Goal: Transaction & Acquisition: Obtain resource

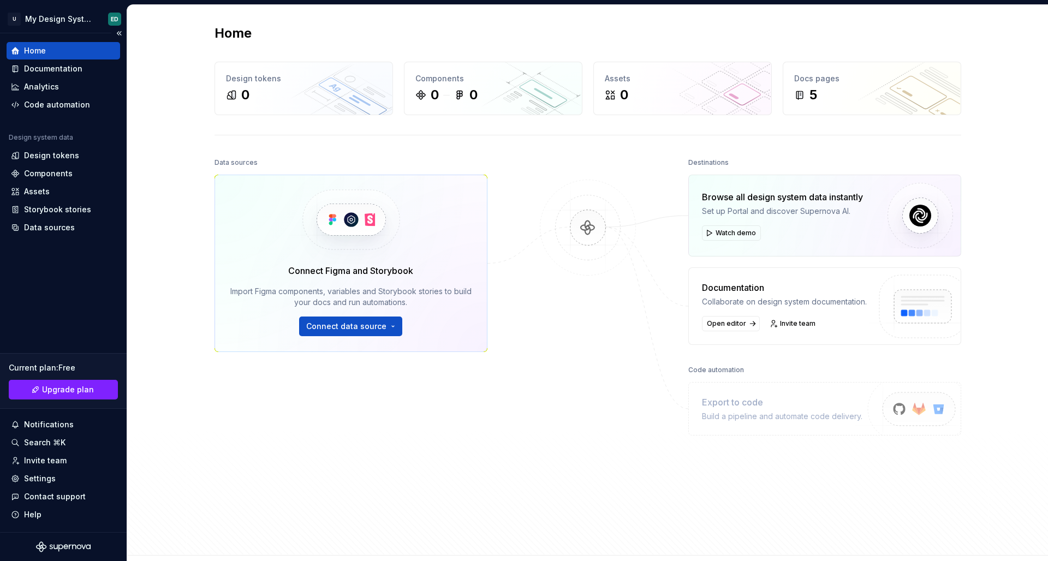
click at [48, 59] on div "Home" at bounding box center [64, 50] width 114 height 17
click at [52, 68] on div "Documentation" at bounding box center [53, 68] width 58 height 11
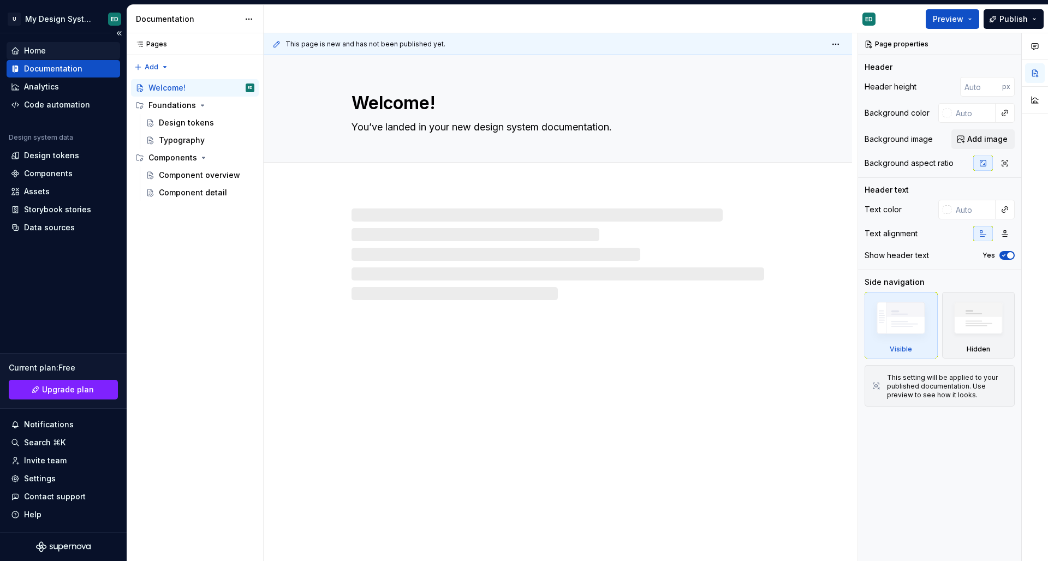
type textarea "*"
click at [91, 48] on div "Home" at bounding box center [63, 50] width 105 height 11
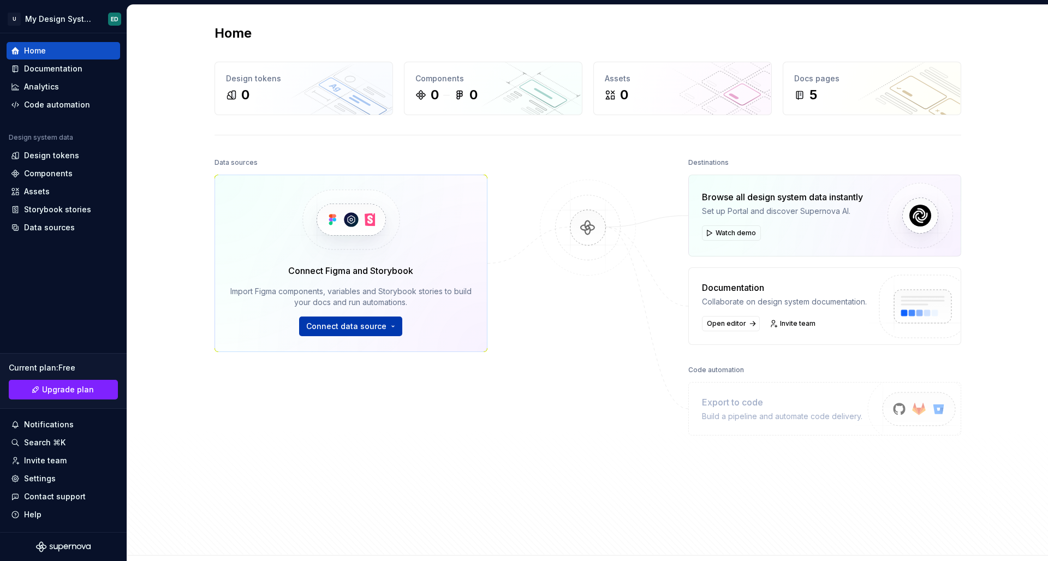
click at [394, 328] on button "Connect data source" at bounding box center [350, 327] width 103 height 20
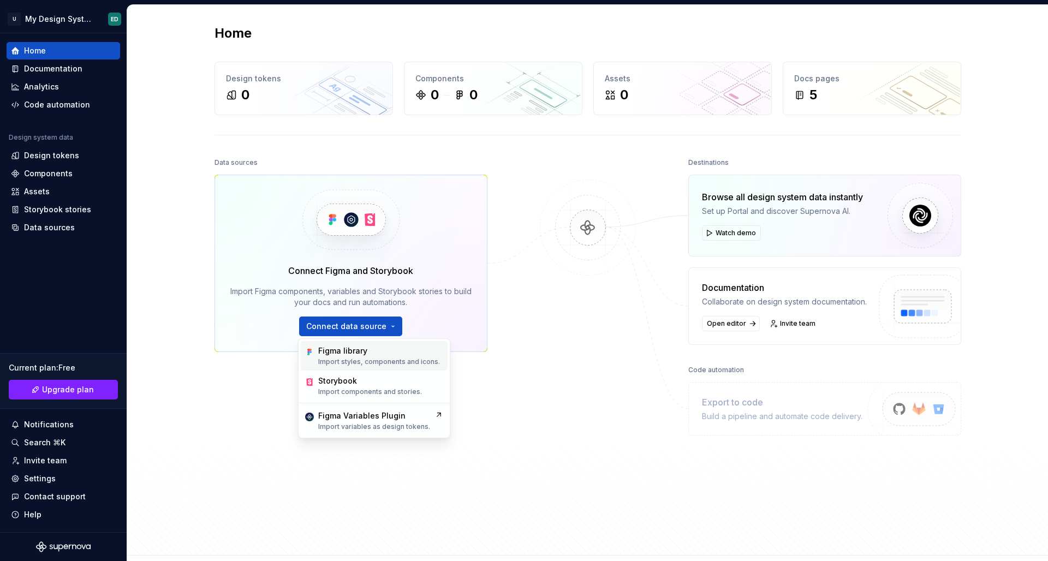
click at [395, 358] on p "Import styles, components and icons." at bounding box center [379, 362] width 122 height 9
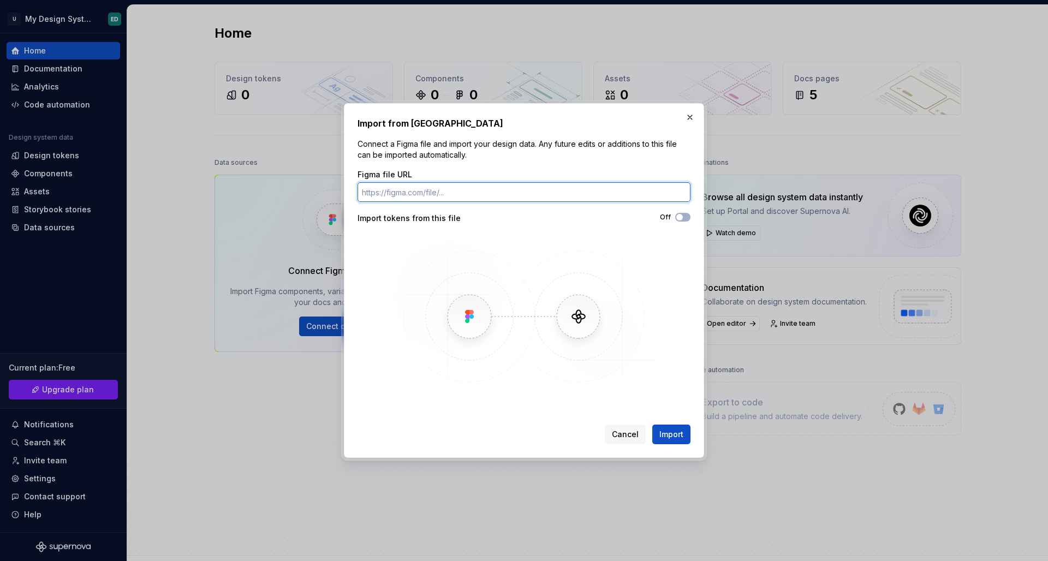
paste input "[URL][DOMAIN_NAME]"
type input "[URL][DOMAIN_NAME]"
click at [682, 218] on span "button" at bounding box center [680, 217] width 7 height 7
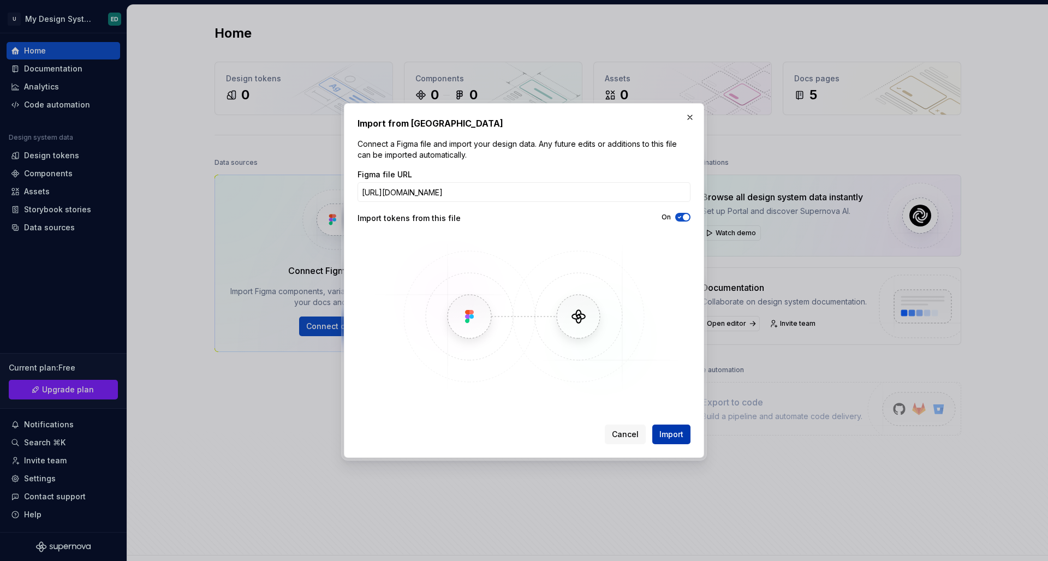
click at [680, 440] on span "Import" at bounding box center [672, 434] width 24 height 11
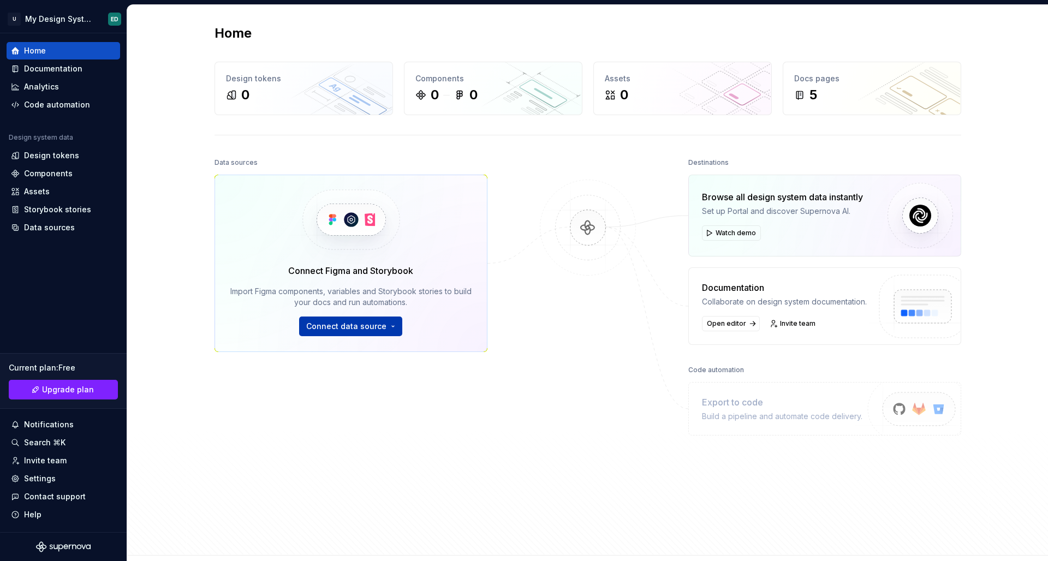
click at [392, 327] on button "Connect data source" at bounding box center [350, 327] width 103 height 20
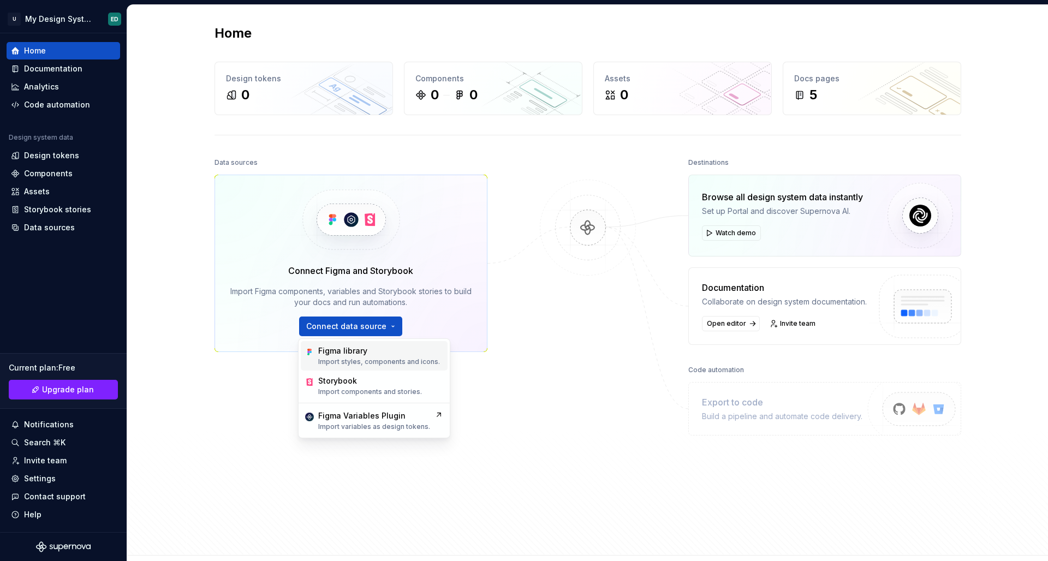
click at [396, 351] on div "Figma library" at bounding box center [379, 351] width 122 height 11
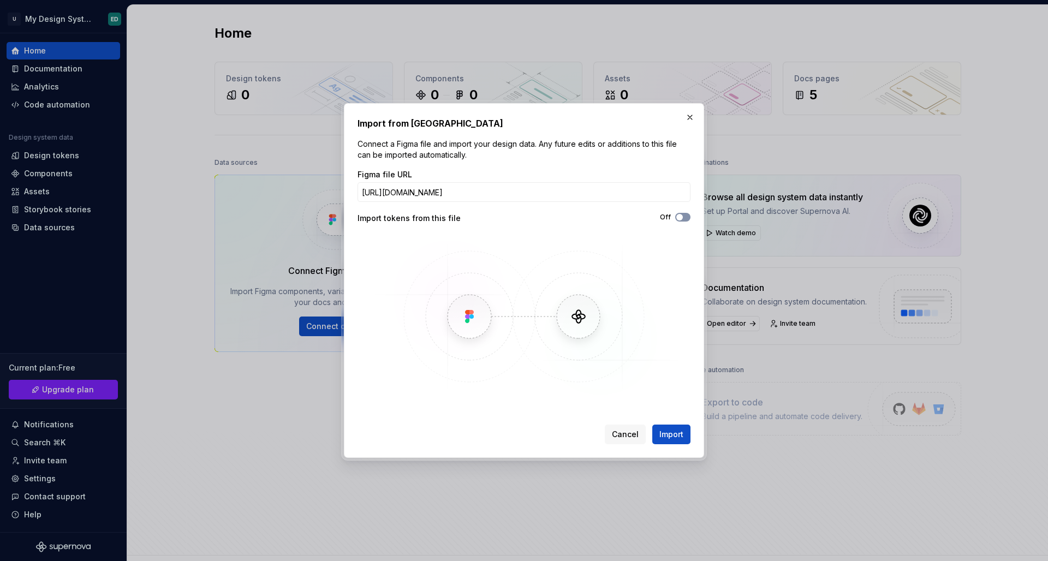
type input "https://www.figma.com/design/oWLeTQd6ed3HpgBfgVPn9z/Aegis---Design-System?m=aut…"
click at [690, 217] on button "Off" at bounding box center [683, 217] width 15 height 9
click at [689, 436] on button "Import" at bounding box center [672, 435] width 38 height 20
click at [681, 428] on div "Cancel Import" at bounding box center [648, 435] width 86 height 20
drag, startPoint x: 681, startPoint y: 429, endPoint x: 682, endPoint y: 420, distance: 8.3
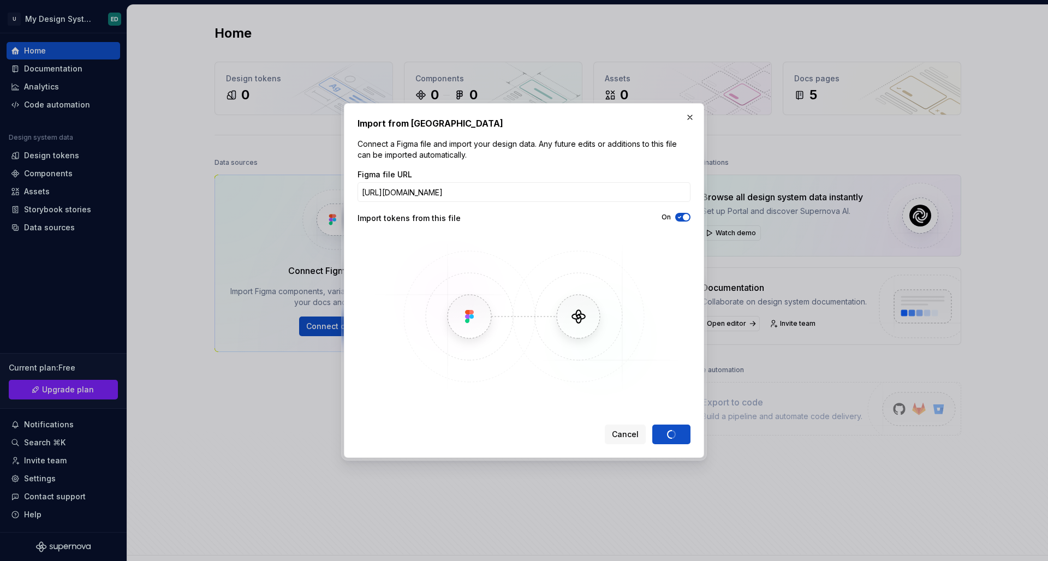
click at [680, 426] on div "Cancel Import" at bounding box center [648, 435] width 86 height 20
click at [677, 439] on div "Cancel Import" at bounding box center [648, 435] width 86 height 20
drag, startPoint x: 678, startPoint y: 436, endPoint x: 676, endPoint y: 430, distance: 6.4
click at [678, 436] on div "Cancel Import" at bounding box center [648, 435] width 86 height 20
click at [695, 121] on button "button" at bounding box center [690, 117] width 15 height 15
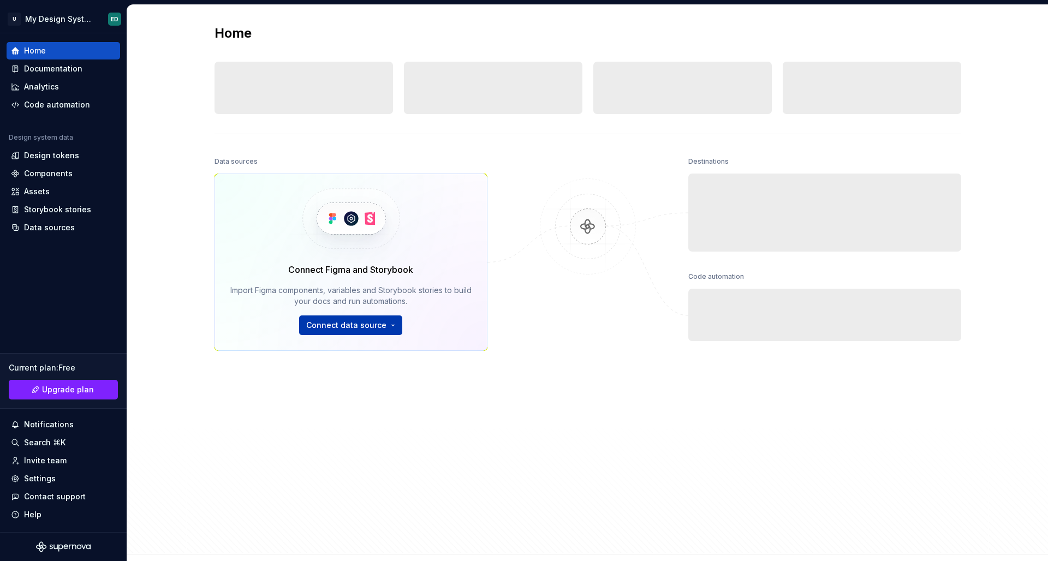
click at [391, 327] on button "Connect data source" at bounding box center [350, 326] width 103 height 20
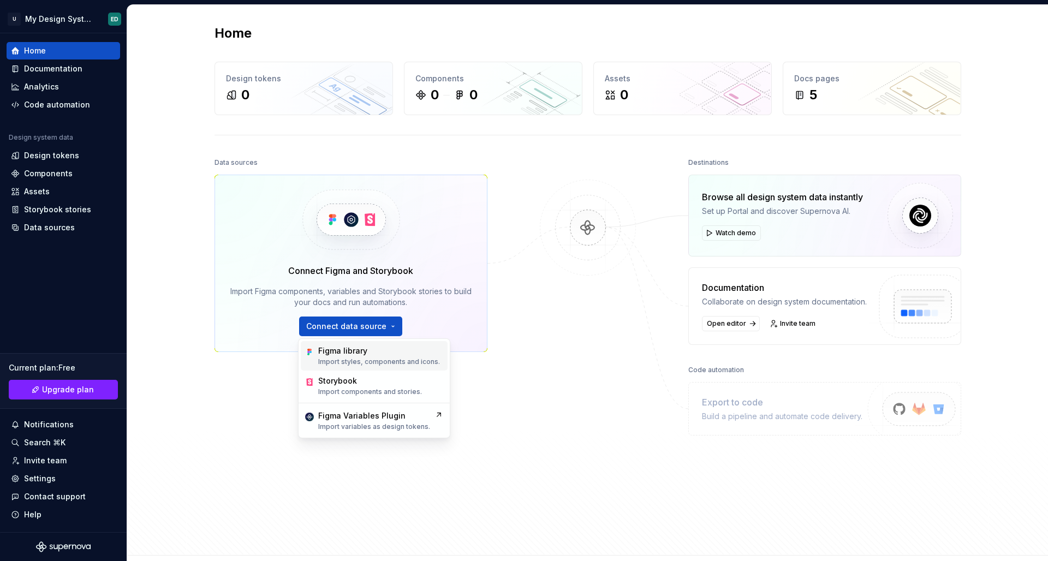
click at [417, 362] on p "Import styles, components and icons." at bounding box center [379, 362] width 122 height 9
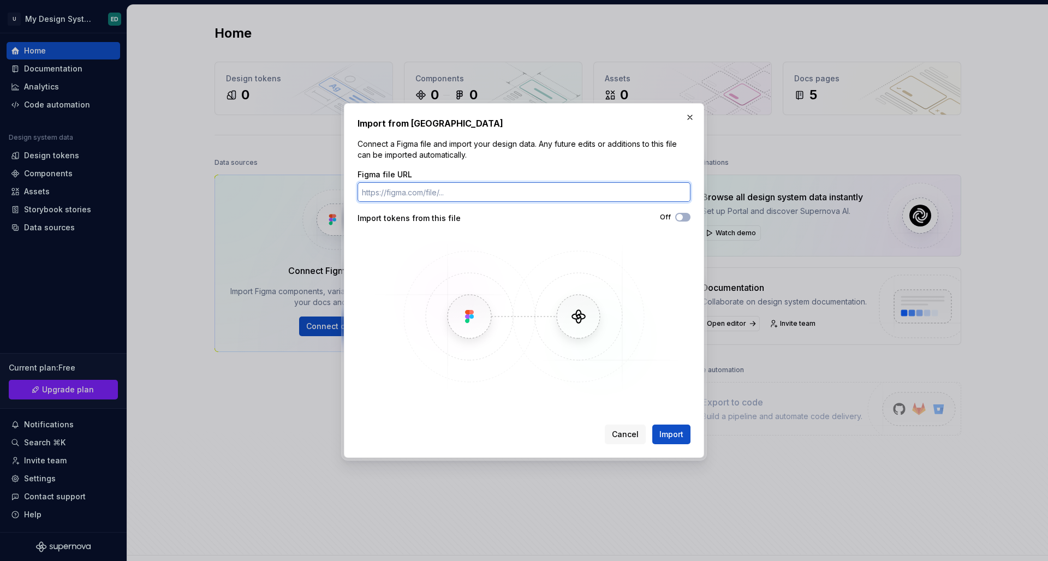
paste input "[URL][DOMAIN_NAME]"
type input "[URL][DOMAIN_NAME]"
click at [685, 219] on button "Off" at bounding box center [683, 217] width 15 height 9
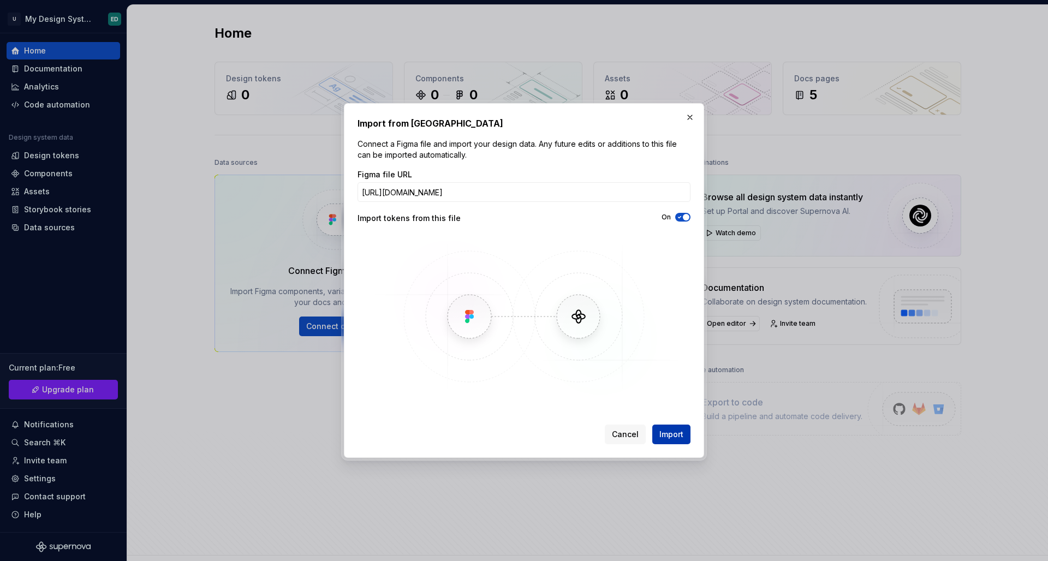
click at [672, 440] on span "Import" at bounding box center [672, 434] width 24 height 11
click at [684, 436] on button "Import" at bounding box center [672, 435] width 38 height 20
click at [680, 432] on span "Import" at bounding box center [672, 434] width 24 height 11
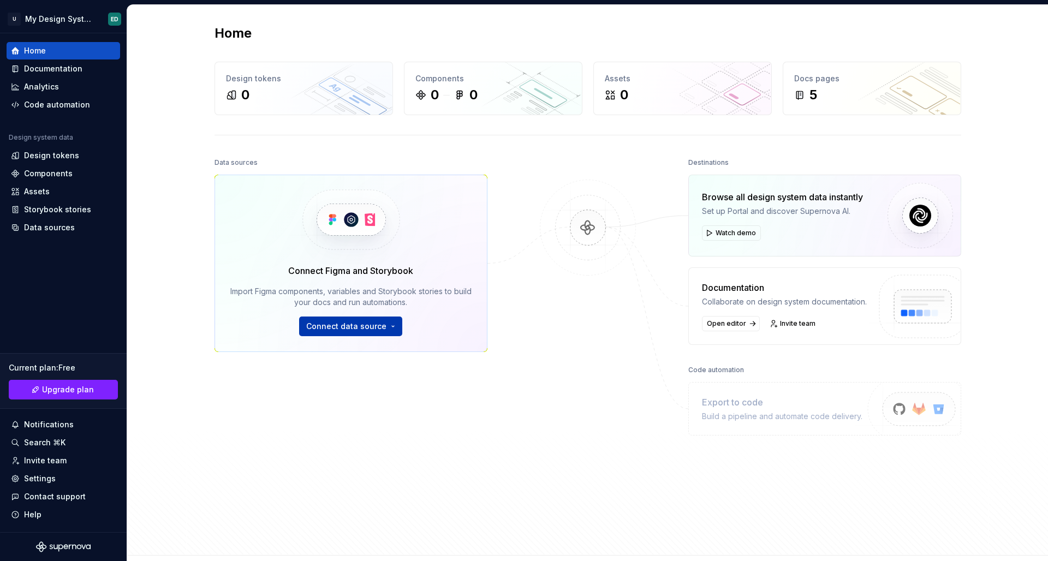
click at [379, 324] on span "Connect data source" at bounding box center [346, 326] width 80 height 11
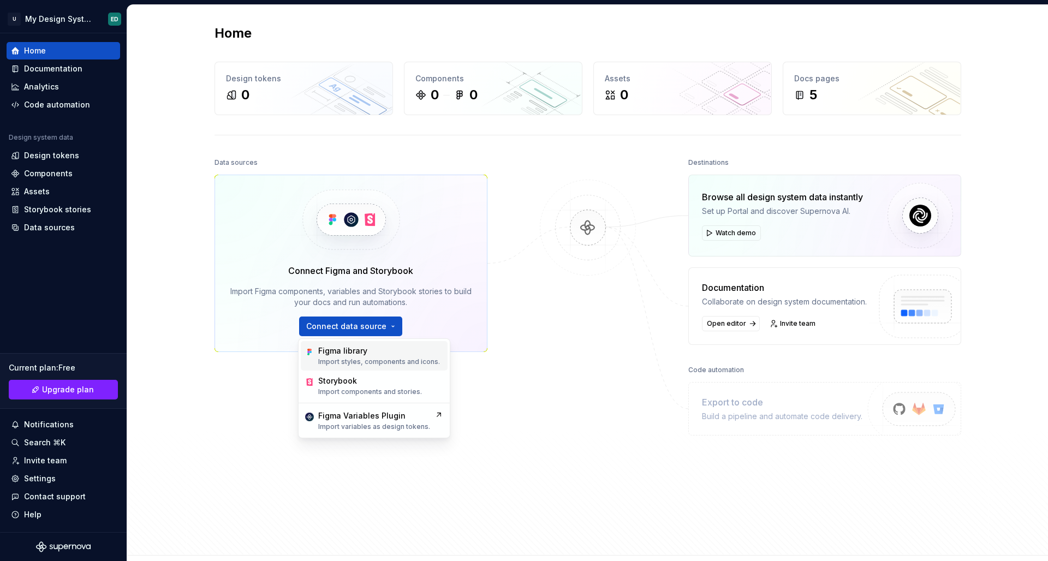
click at [393, 354] on div "Figma library" at bounding box center [379, 351] width 122 height 11
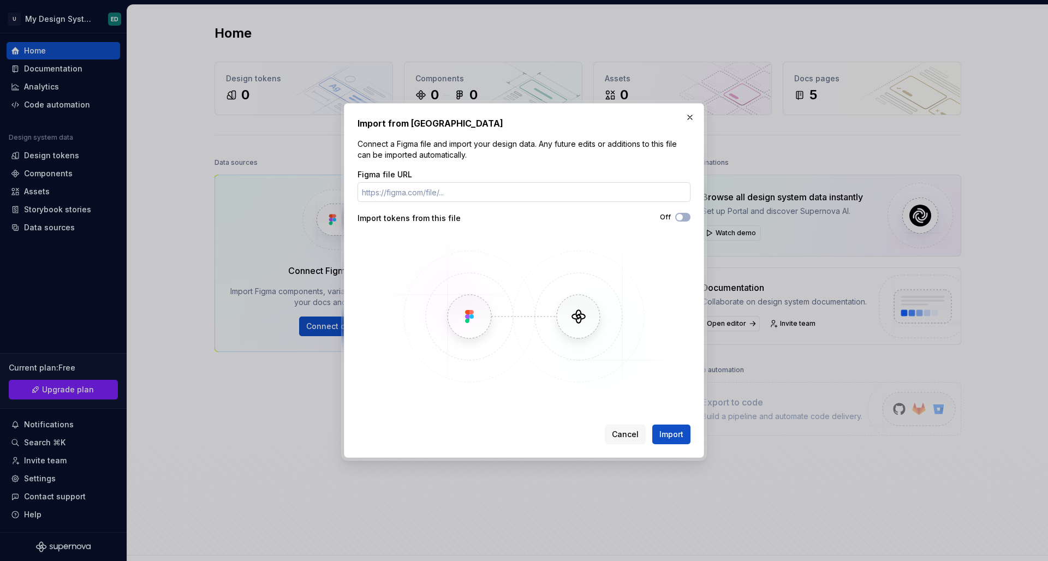
click at [583, 198] on input "Figma file URL" at bounding box center [524, 192] width 333 height 20
type input "[URL][DOMAIN_NAME]"
click at [684, 217] on icon "button" at bounding box center [680, 217] width 9 height 7
click at [673, 431] on span "Import" at bounding box center [672, 434] width 24 height 11
click at [676, 430] on div "Cancel Import" at bounding box center [648, 435] width 86 height 20
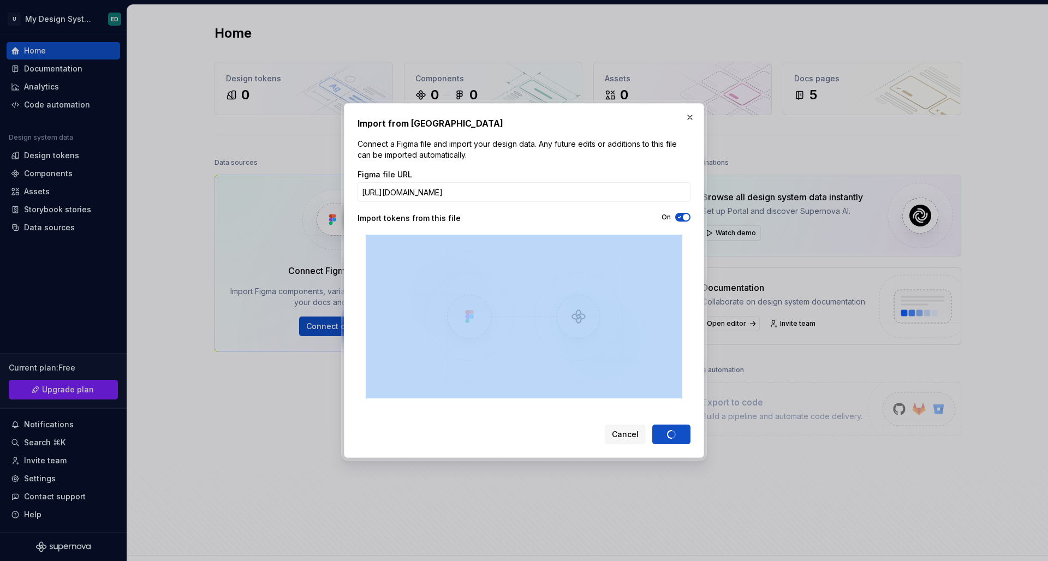
click at [676, 430] on div "Cancel Import" at bounding box center [648, 435] width 86 height 20
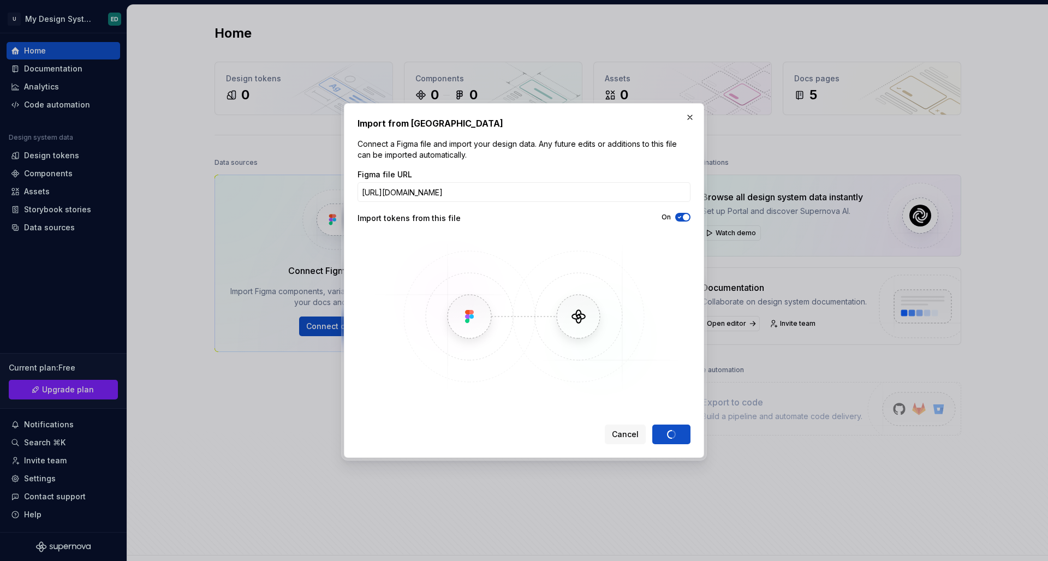
click at [676, 430] on div "Cancel Import" at bounding box center [648, 435] width 86 height 20
click at [629, 312] on img at bounding box center [524, 317] width 317 height 164
click at [565, 223] on div "On" at bounding box center [607, 218] width 167 height 11
click at [674, 443] on div "Cancel Import" at bounding box center [648, 435] width 86 height 20
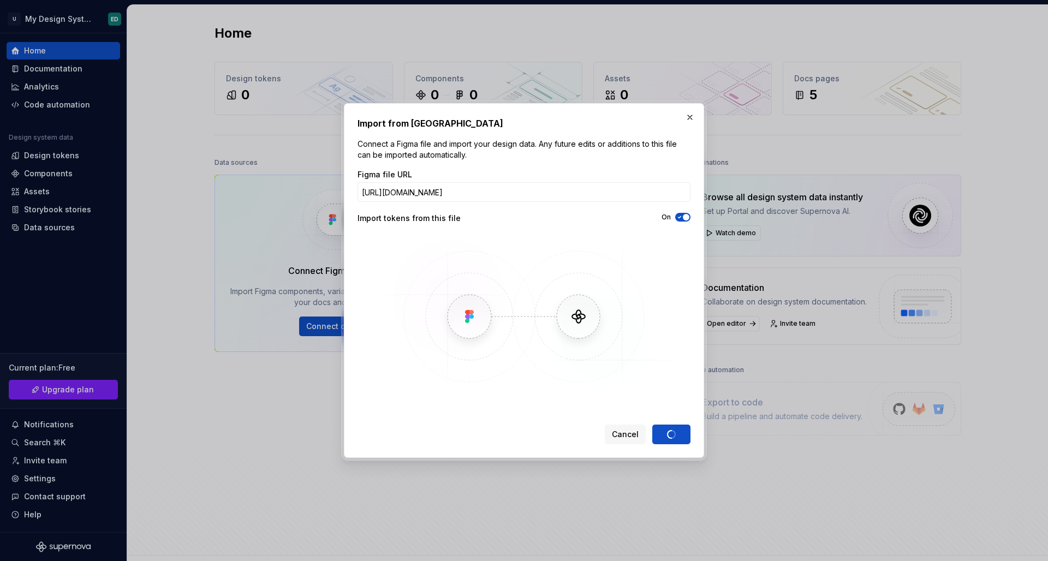
click at [674, 442] on div "Cancel Import" at bounding box center [648, 435] width 86 height 20
click at [674, 441] on div "Cancel Import" at bounding box center [648, 435] width 86 height 20
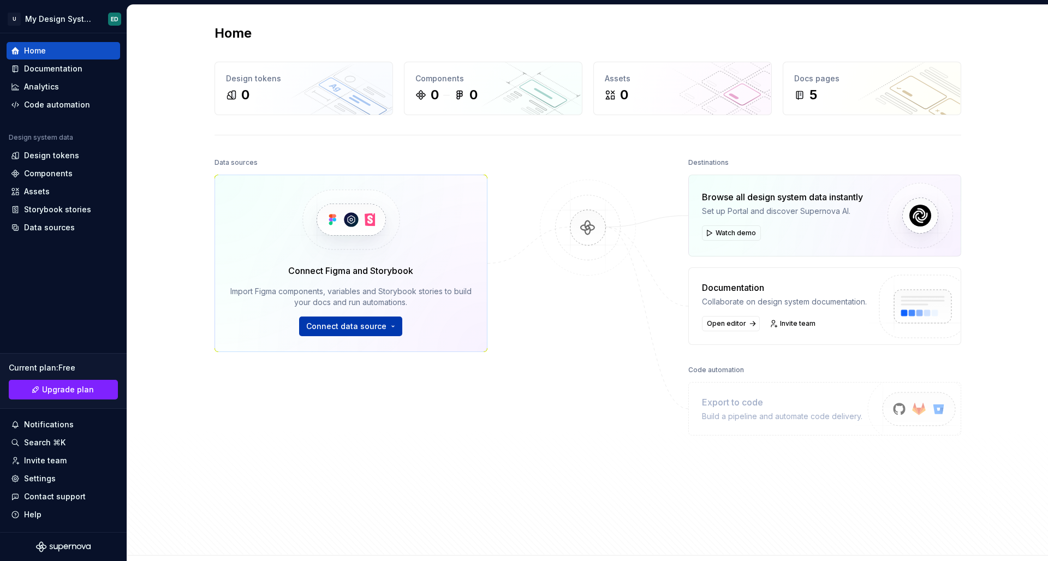
click at [357, 324] on span "Connect data source" at bounding box center [346, 326] width 80 height 11
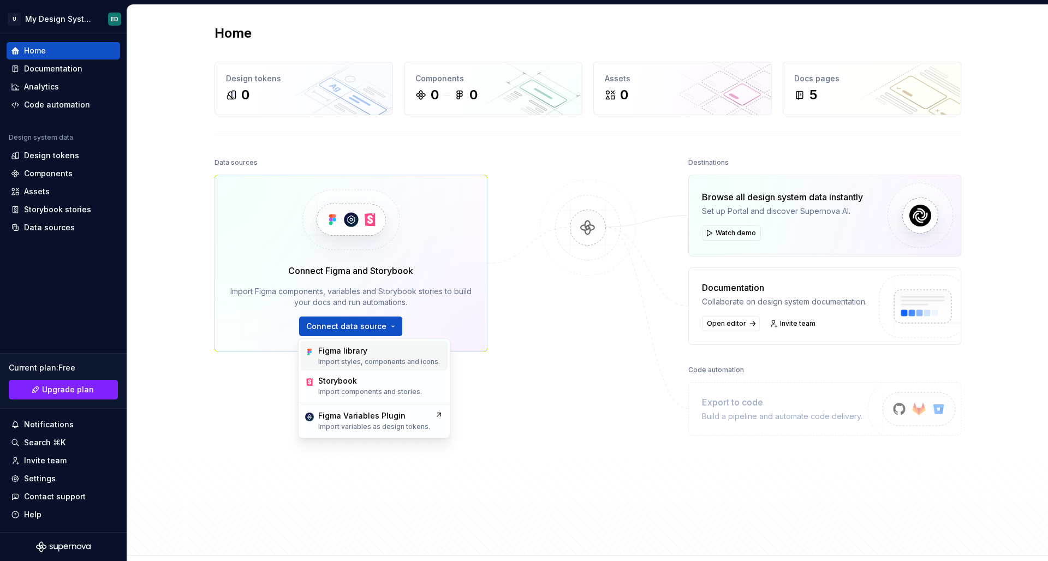
click at [395, 352] on div "Figma library" at bounding box center [379, 351] width 122 height 11
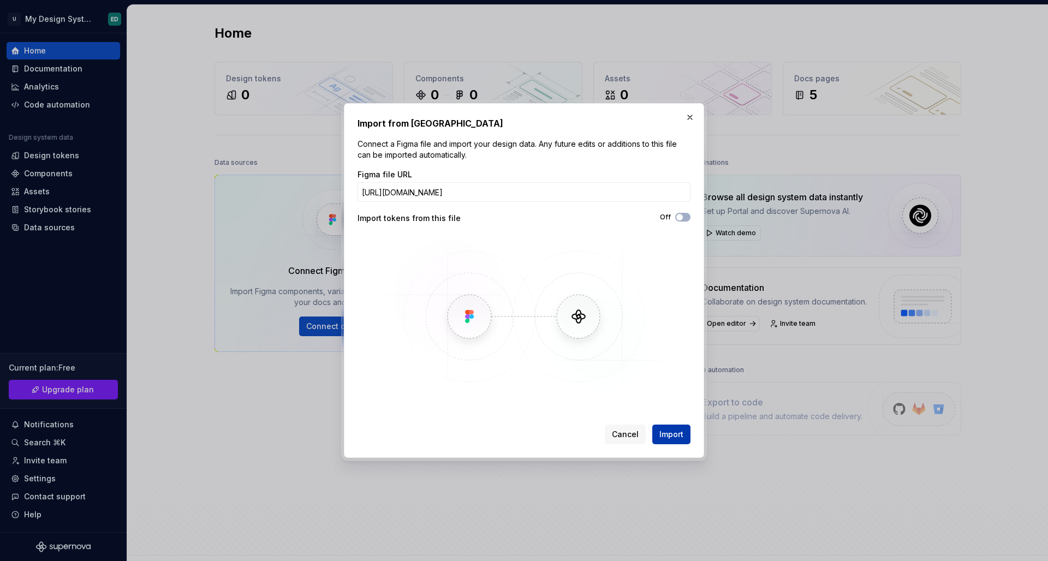
type input "[URL][DOMAIN_NAME]"
click at [674, 436] on span "Import" at bounding box center [672, 434] width 24 height 11
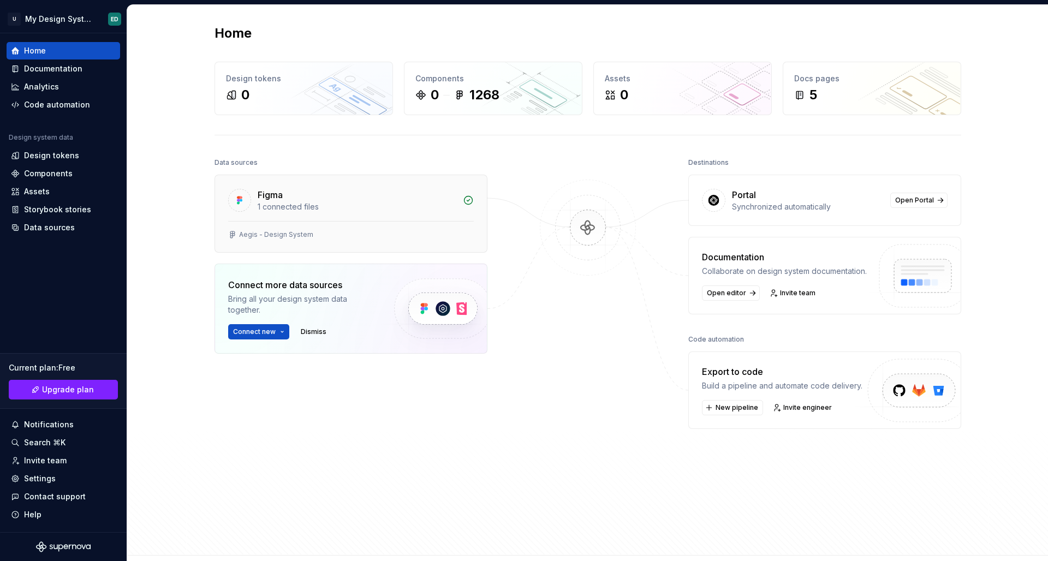
click at [317, 209] on div "1 connected files" at bounding box center [357, 207] width 199 height 11
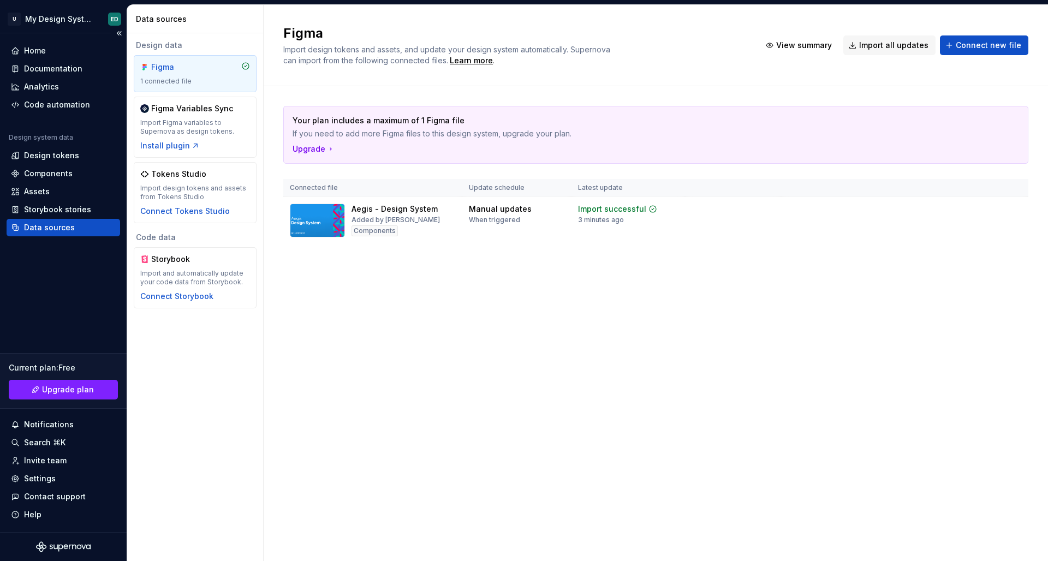
click at [83, 240] on div "Home Documentation Analytics Code automation Design system data Design tokens C…" at bounding box center [63, 282] width 127 height 499
click at [67, 469] on div "Invite team" at bounding box center [64, 460] width 114 height 17
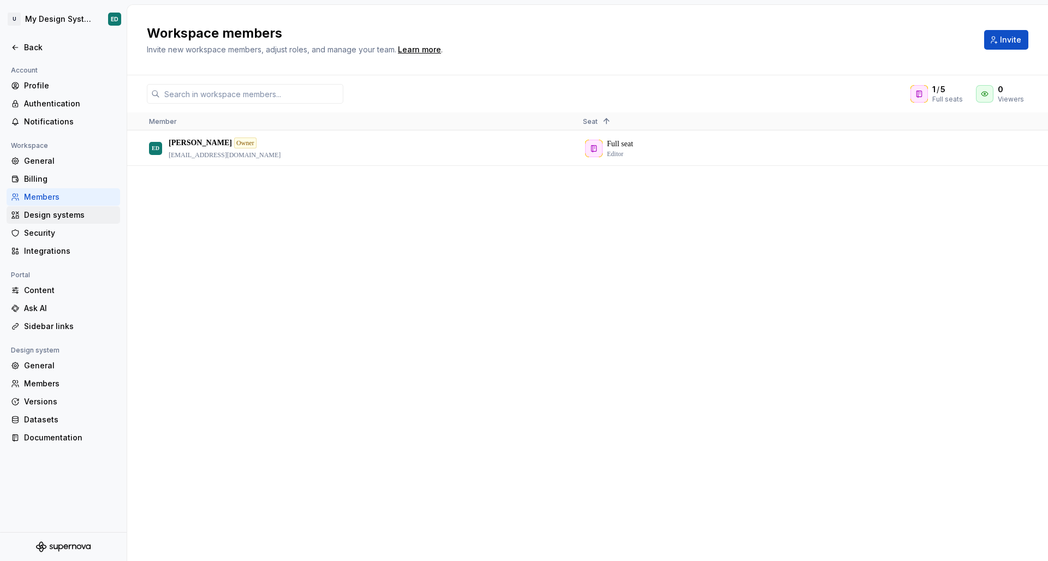
click at [80, 208] on div "Design systems" at bounding box center [64, 214] width 114 height 17
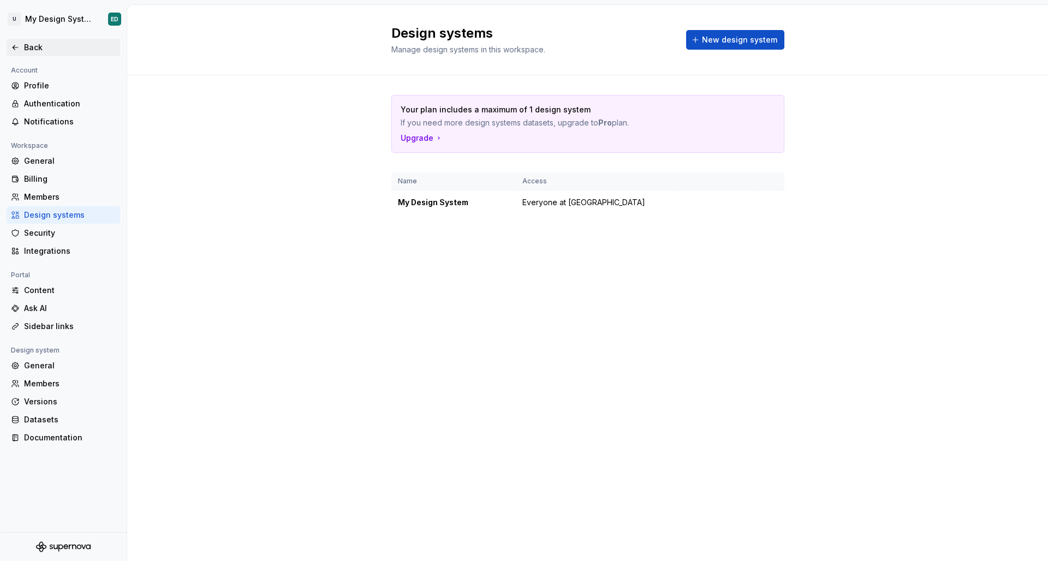
click at [24, 48] on div "Back" at bounding box center [63, 47] width 105 height 11
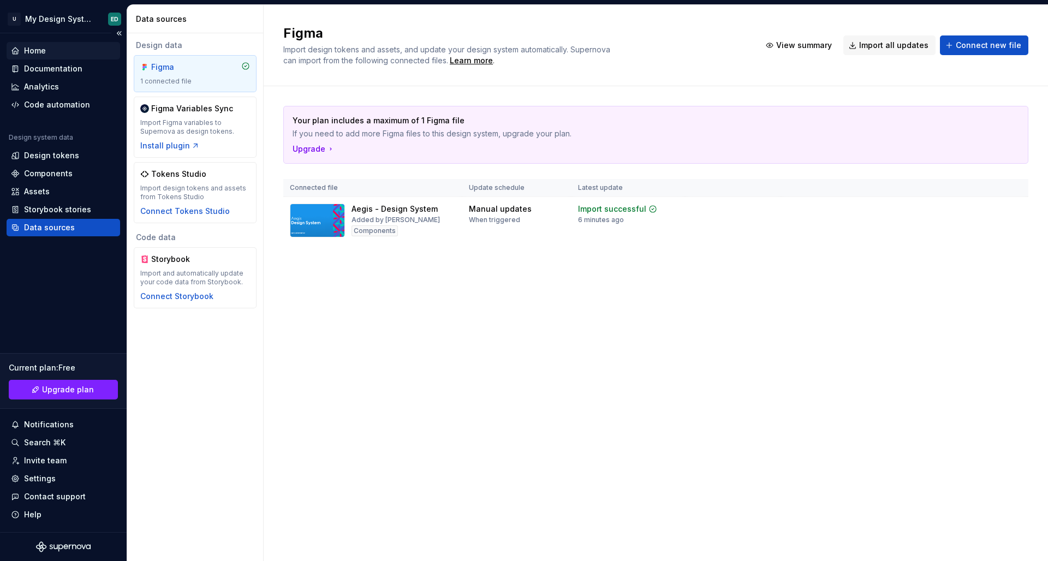
click at [79, 50] on div "Home" at bounding box center [63, 50] width 105 height 11
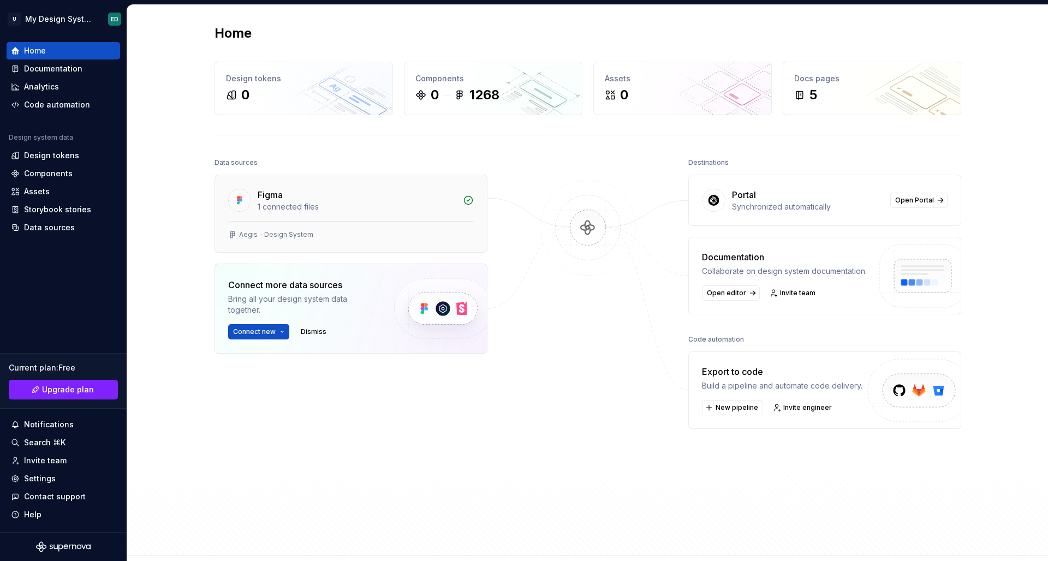
click at [458, 192] on div "Figma 1 connected files" at bounding box center [351, 198] width 272 height 46
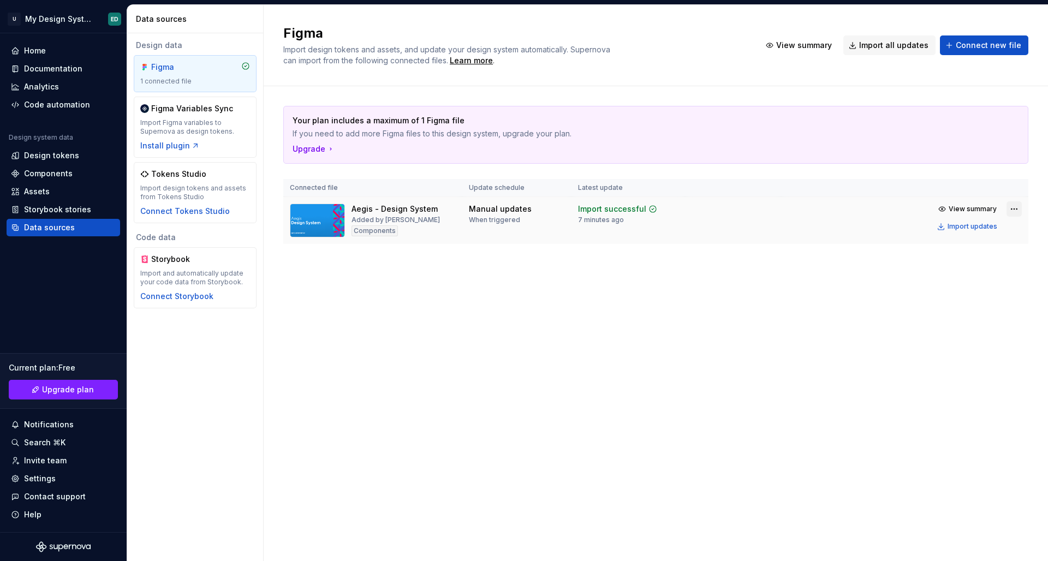
click at [1009, 209] on html "U My Design System ED Home Documentation Analytics Code automation Design syste…" at bounding box center [524, 280] width 1048 height 561
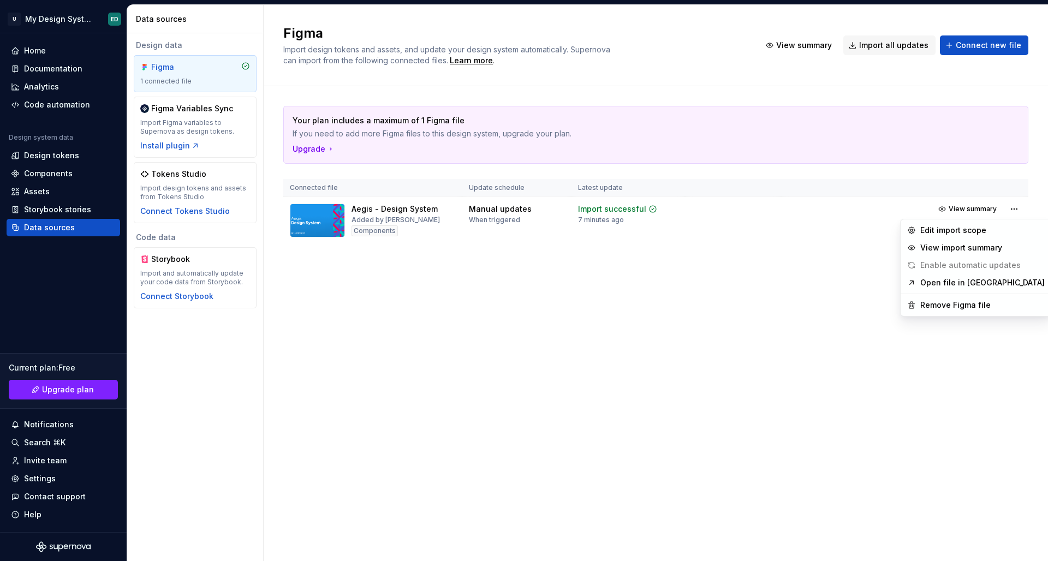
click at [783, 302] on html "U My Design System ED Home Documentation Analytics Code automation Design syste…" at bounding box center [524, 280] width 1048 height 561
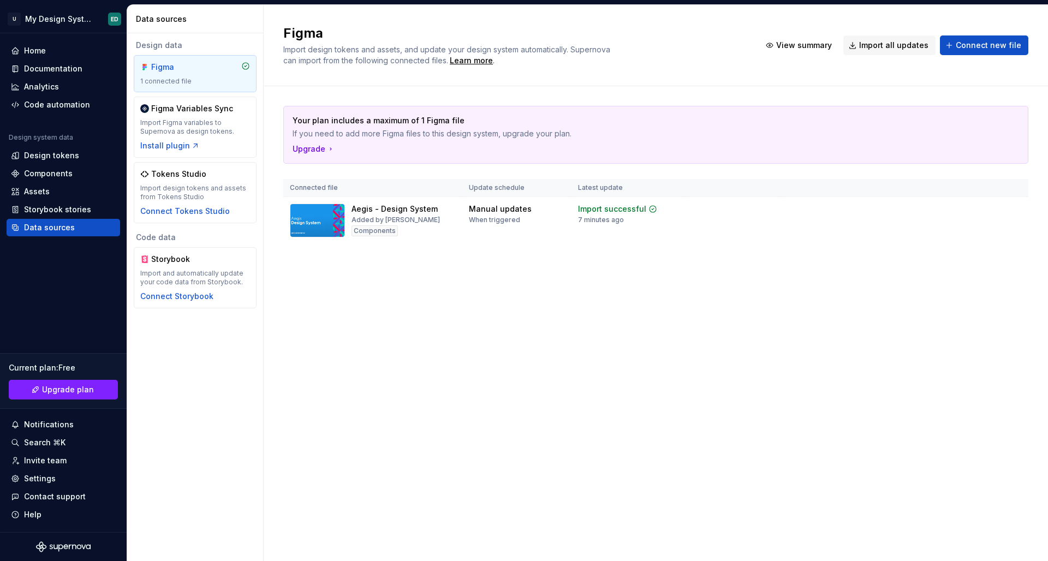
click at [452, 323] on div "Figma Import design tokens and assets, and update your design system automatica…" at bounding box center [656, 283] width 785 height 556
